Goal: Information Seeking & Learning: Learn about a topic

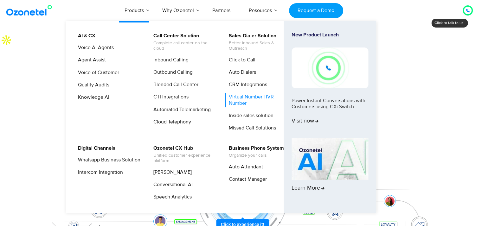
click at [247, 99] on link "Virtual Number | IVR Number" at bounding box center [258, 100] width 67 height 14
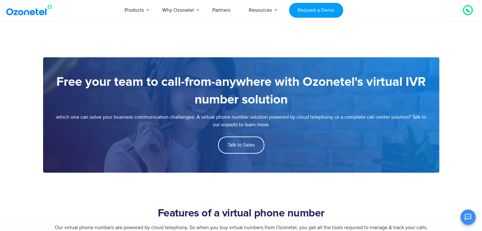
scroll to position [823, 0]
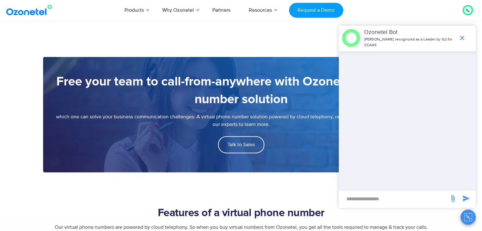
click at [464, 37] on icon "end chat or minimize" at bounding box center [462, 38] width 8 height 8
